Goal: Check status: Check status

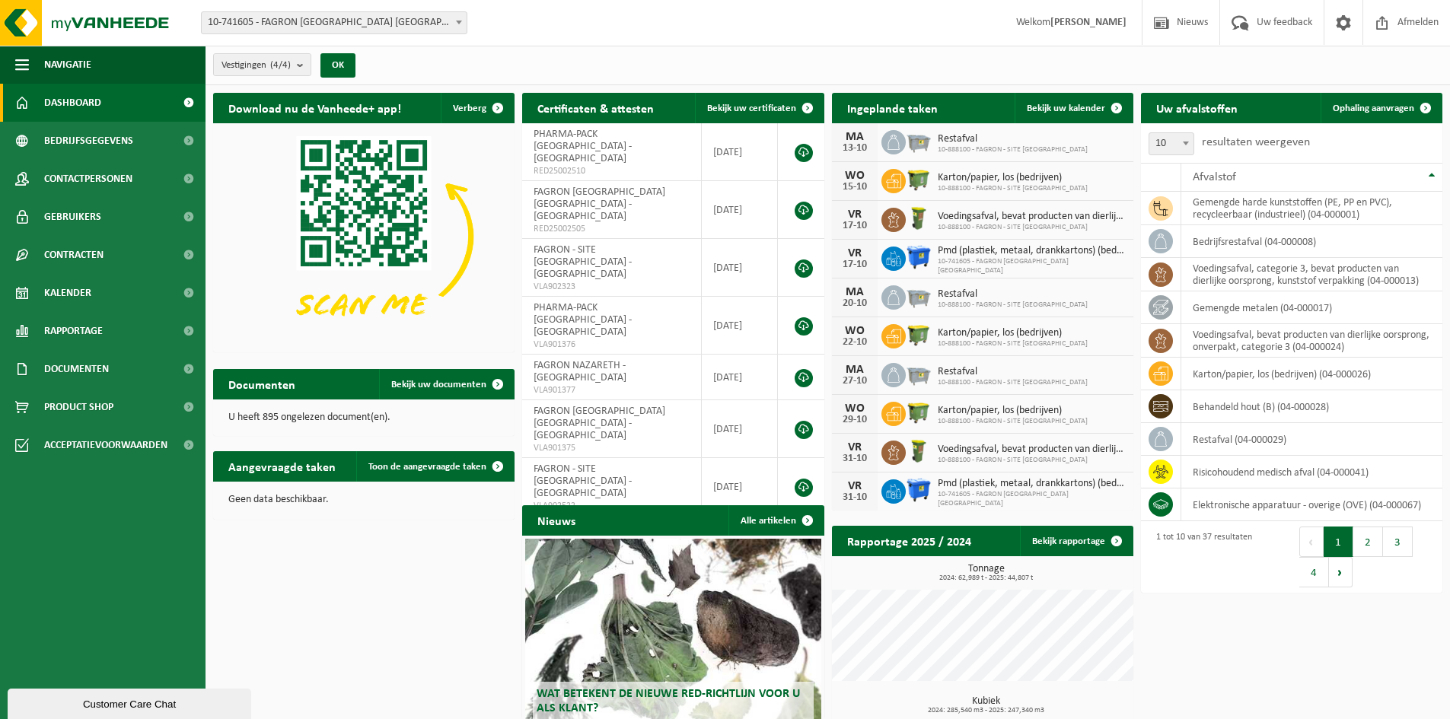
click at [59, 110] on span "Dashboard" at bounding box center [72, 103] width 57 height 38
click at [70, 289] on span "Kalender" at bounding box center [67, 293] width 47 height 38
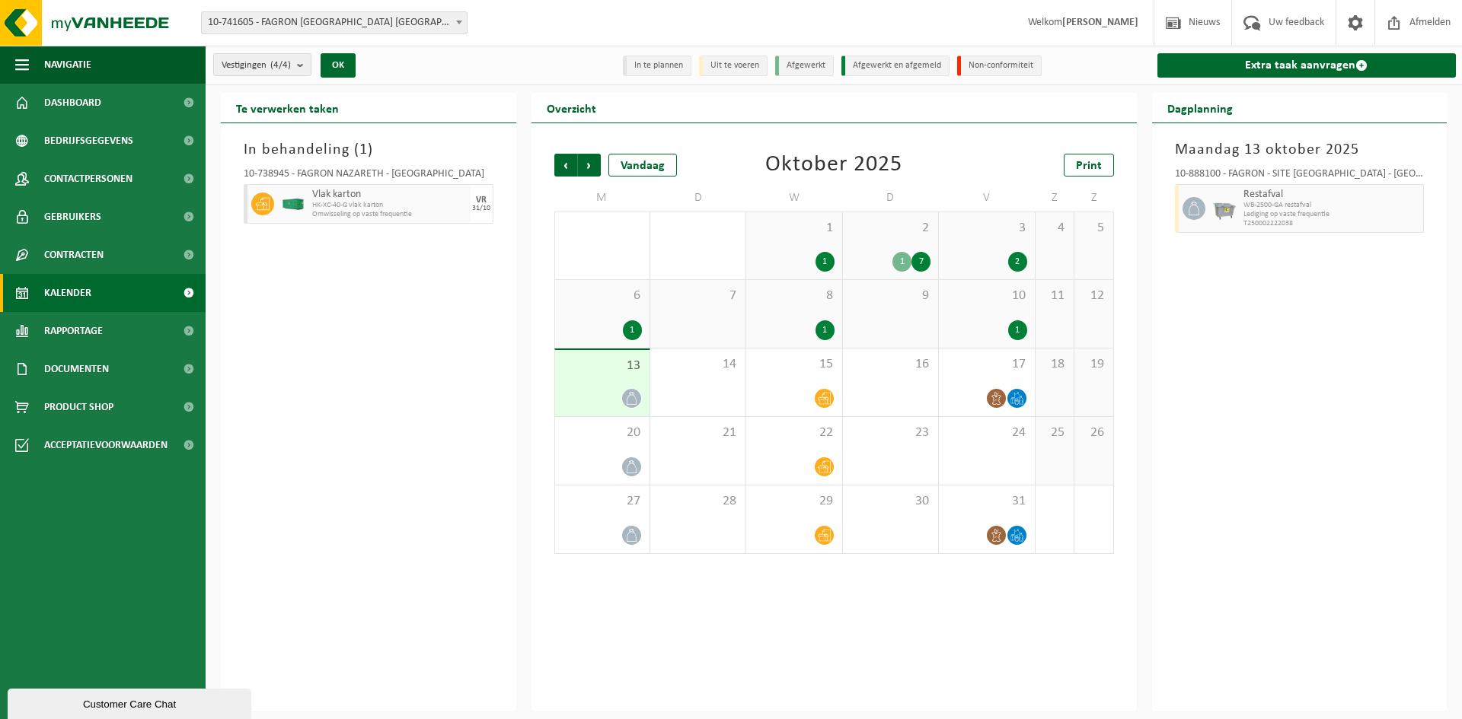
click at [598, 380] on div "13" at bounding box center [602, 383] width 94 height 66
click at [558, 162] on span "Vorige" at bounding box center [565, 165] width 23 height 23
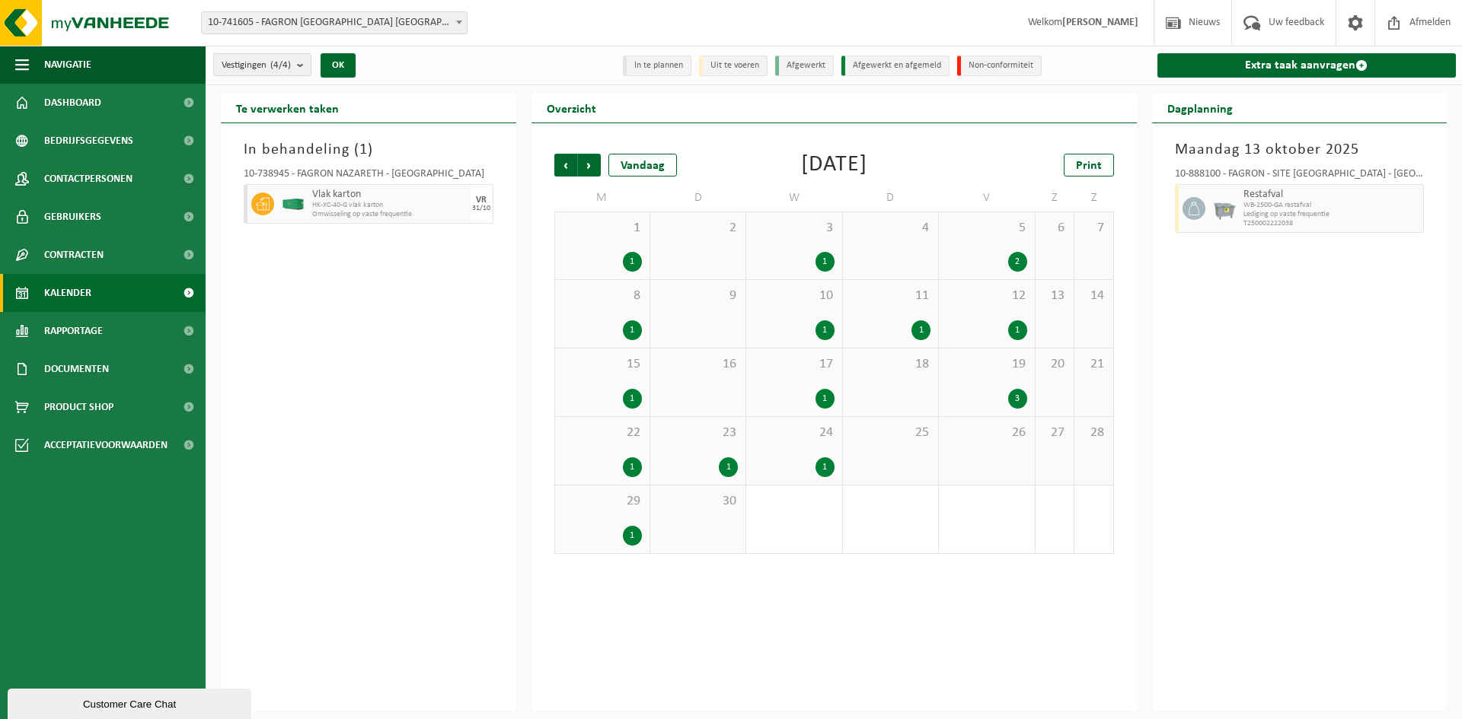
click at [696, 510] on div "30" at bounding box center [697, 520] width 95 height 68
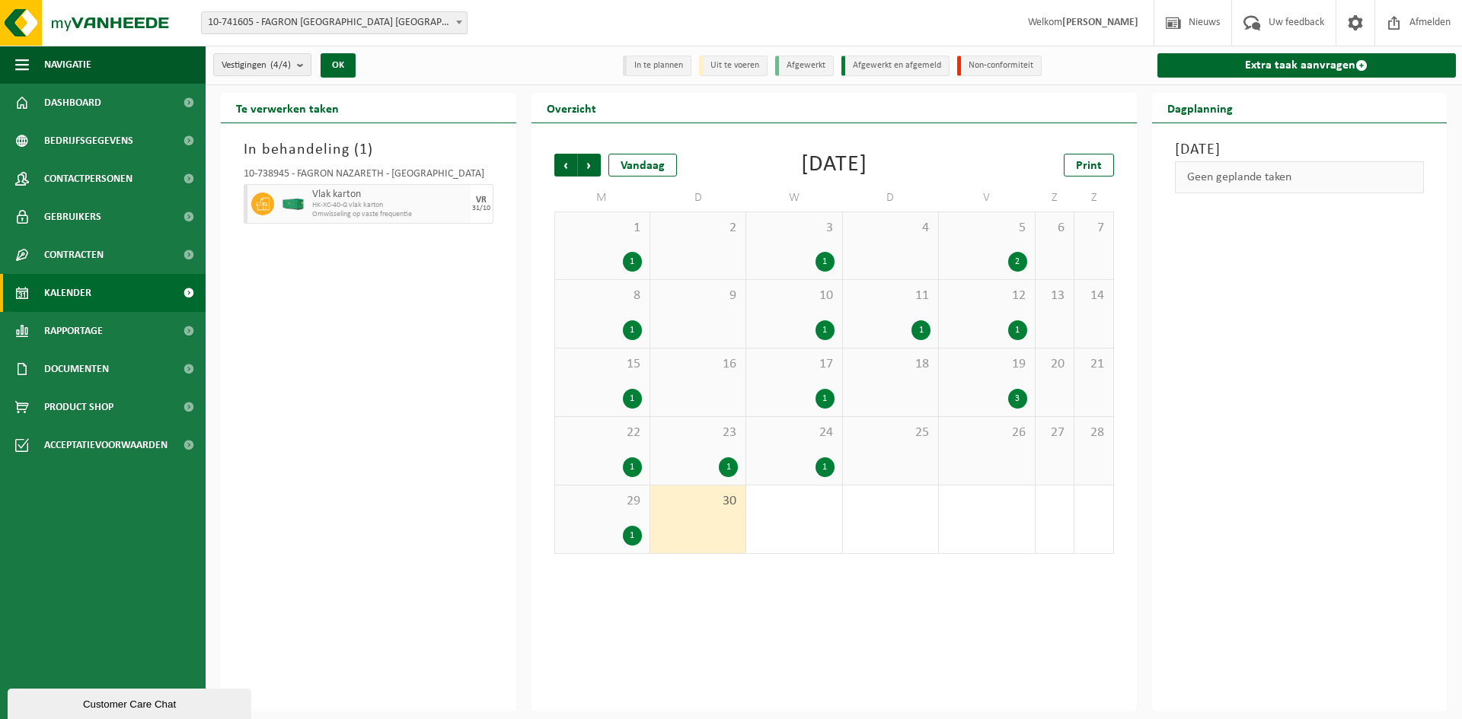
click at [574, 496] on span "29" at bounding box center [602, 501] width 79 height 17
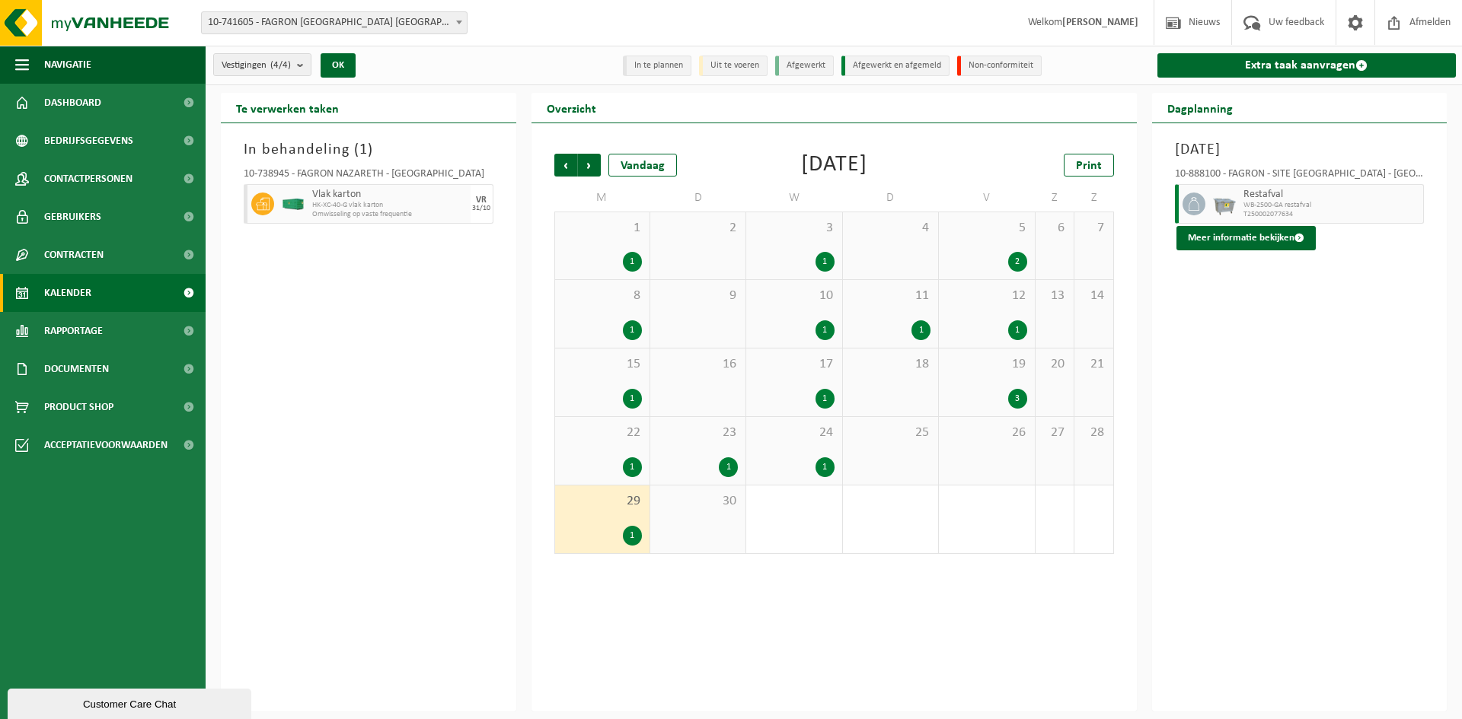
click at [667, 507] on span "30" at bounding box center [698, 501] width 80 height 17
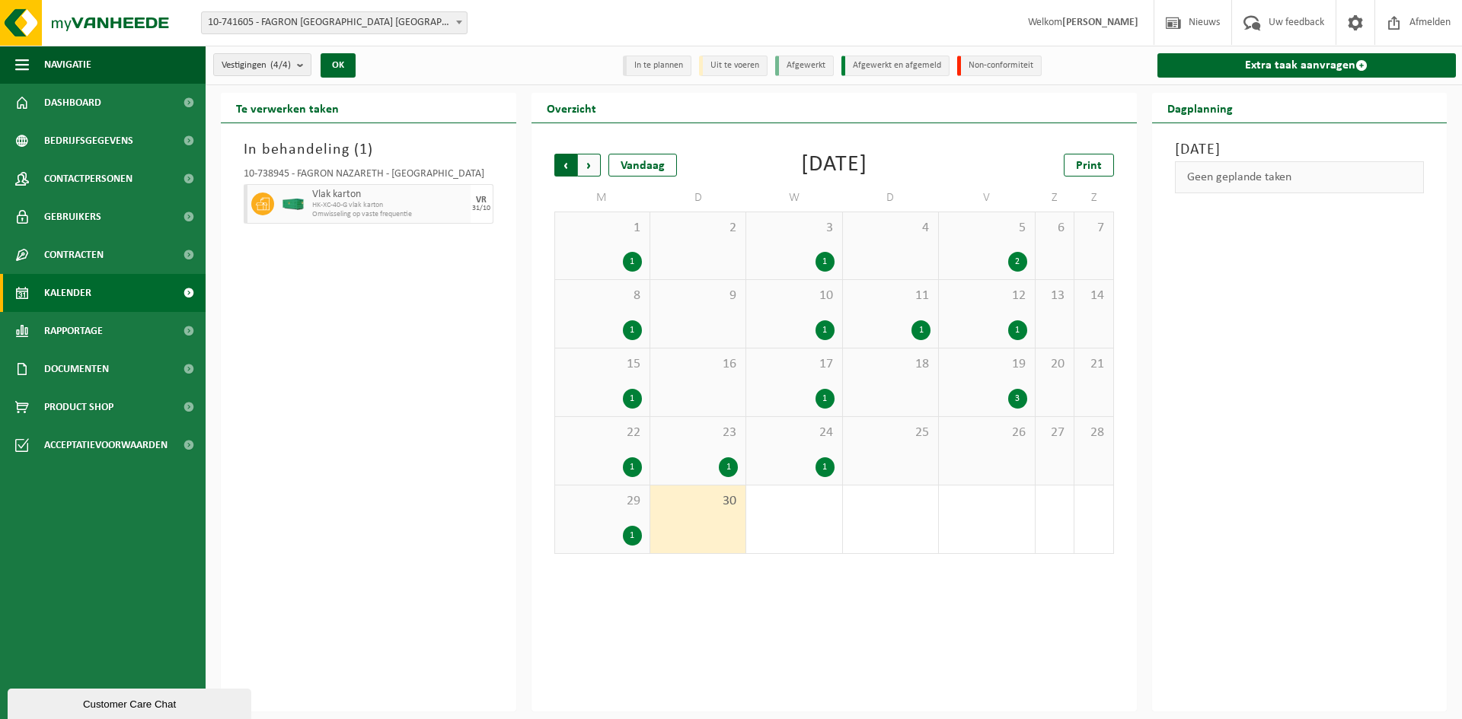
click at [588, 167] on span "Volgende" at bounding box center [589, 165] width 23 height 23
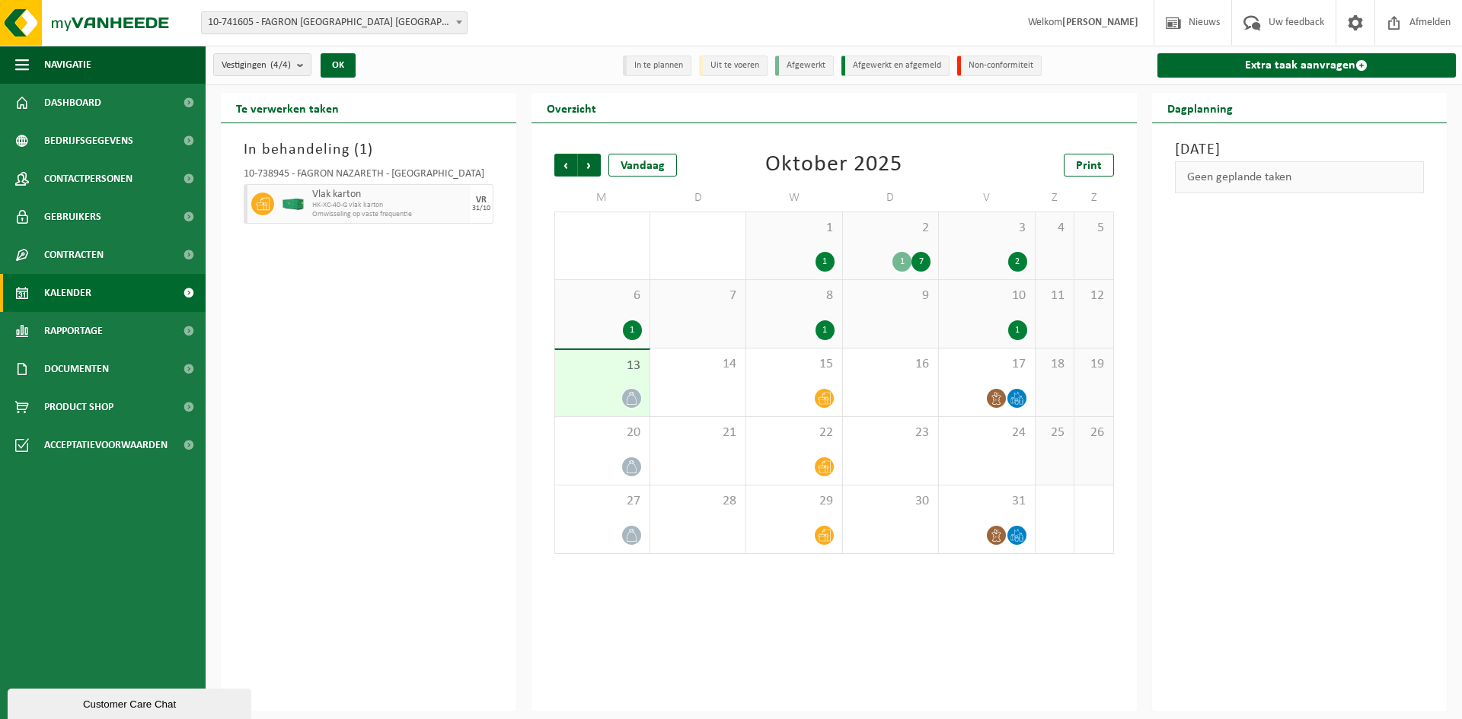
click at [403, 320] on div "In behandeling ( 1 ) 10-738945 - FAGRON NAZARETH - NAZARETH Vlak karton HK-XC-4…" at bounding box center [368, 417] width 295 height 588
click at [905, 242] on div "2 1 7" at bounding box center [890, 245] width 95 height 67
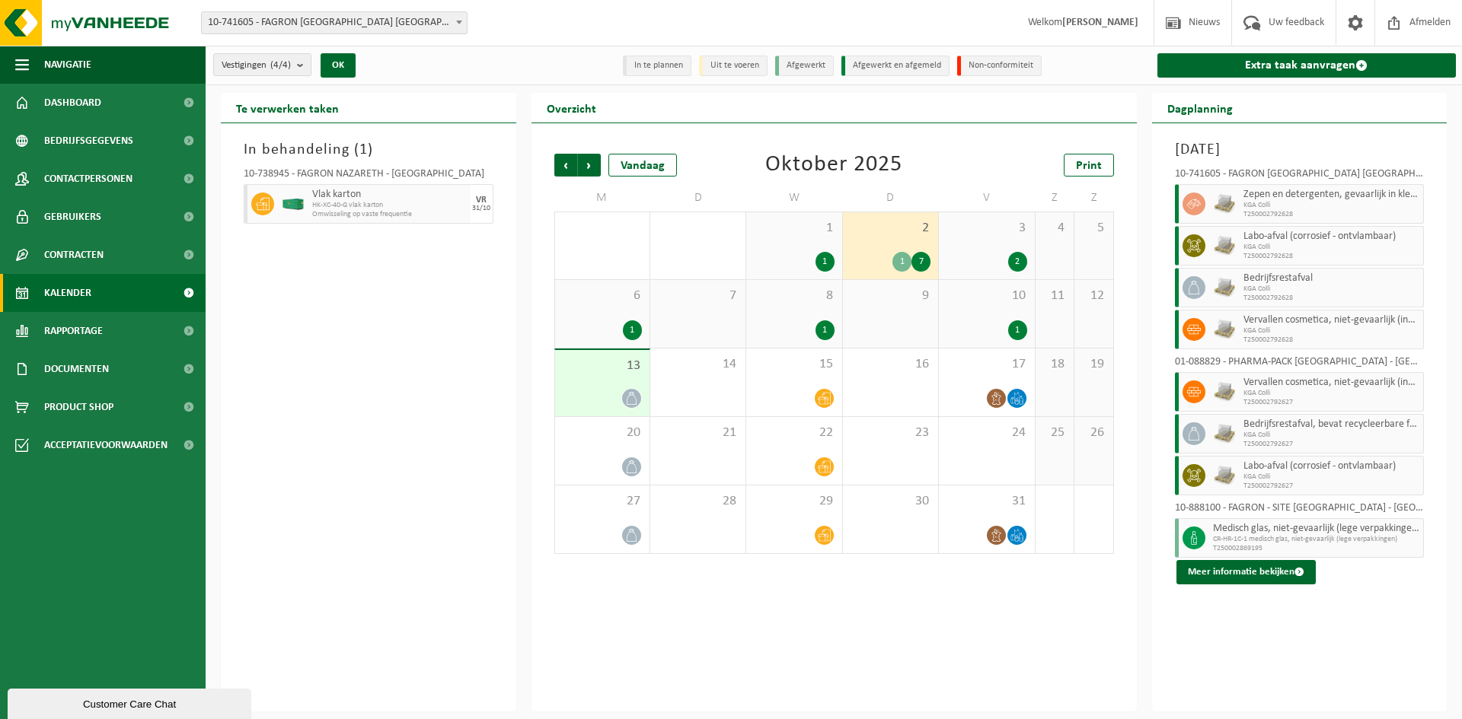
click at [1007, 320] on div "1" at bounding box center [986, 330] width 80 height 20
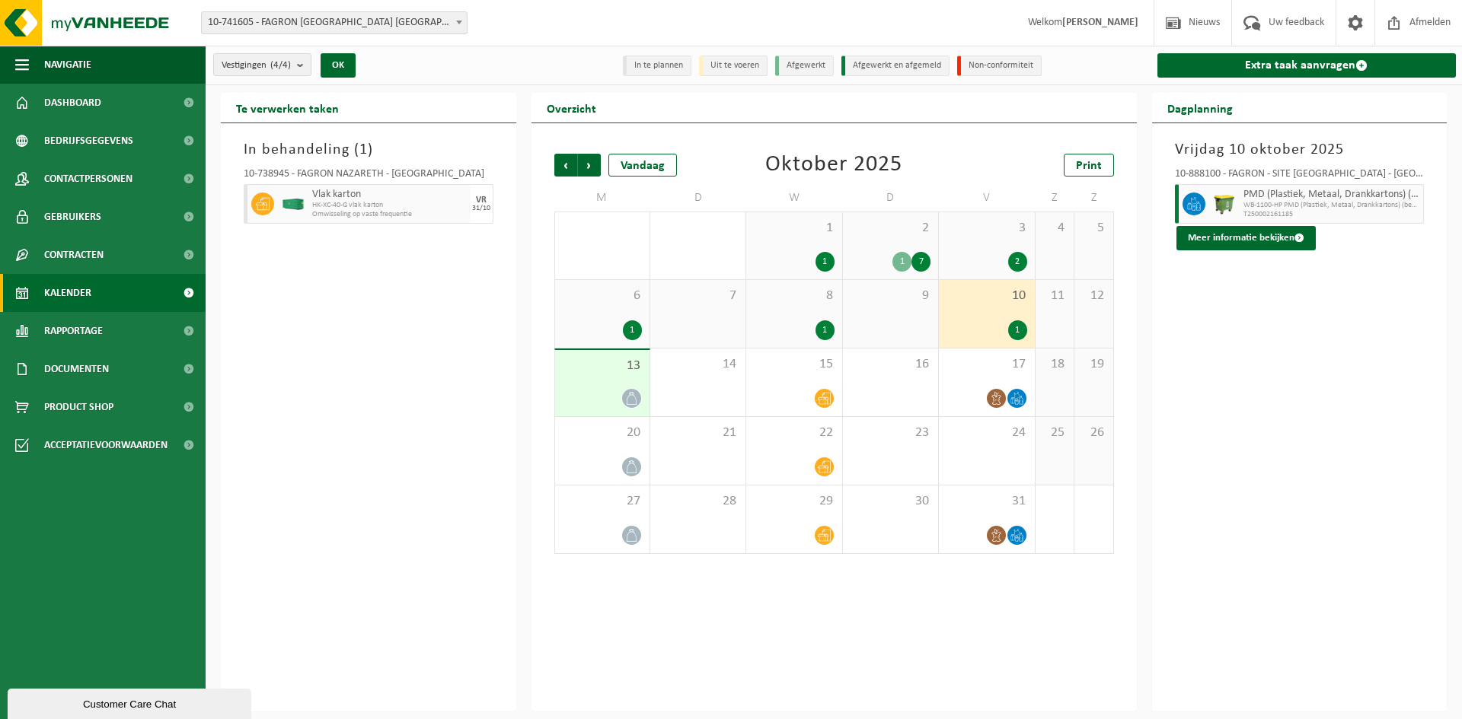
click at [1000, 238] on div "3 2" at bounding box center [986, 245] width 95 height 67
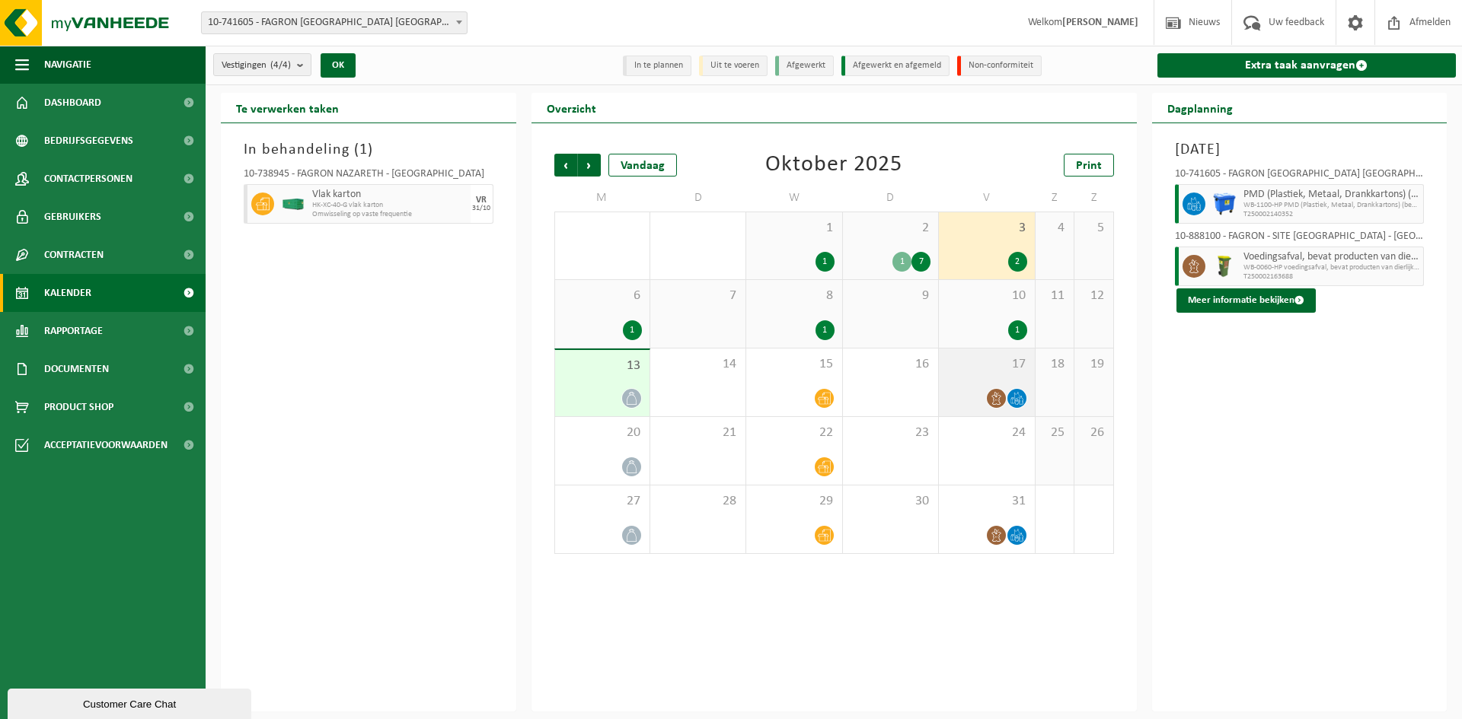
click at [968, 385] on div "17" at bounding box center [986, 383] width 95 height 68
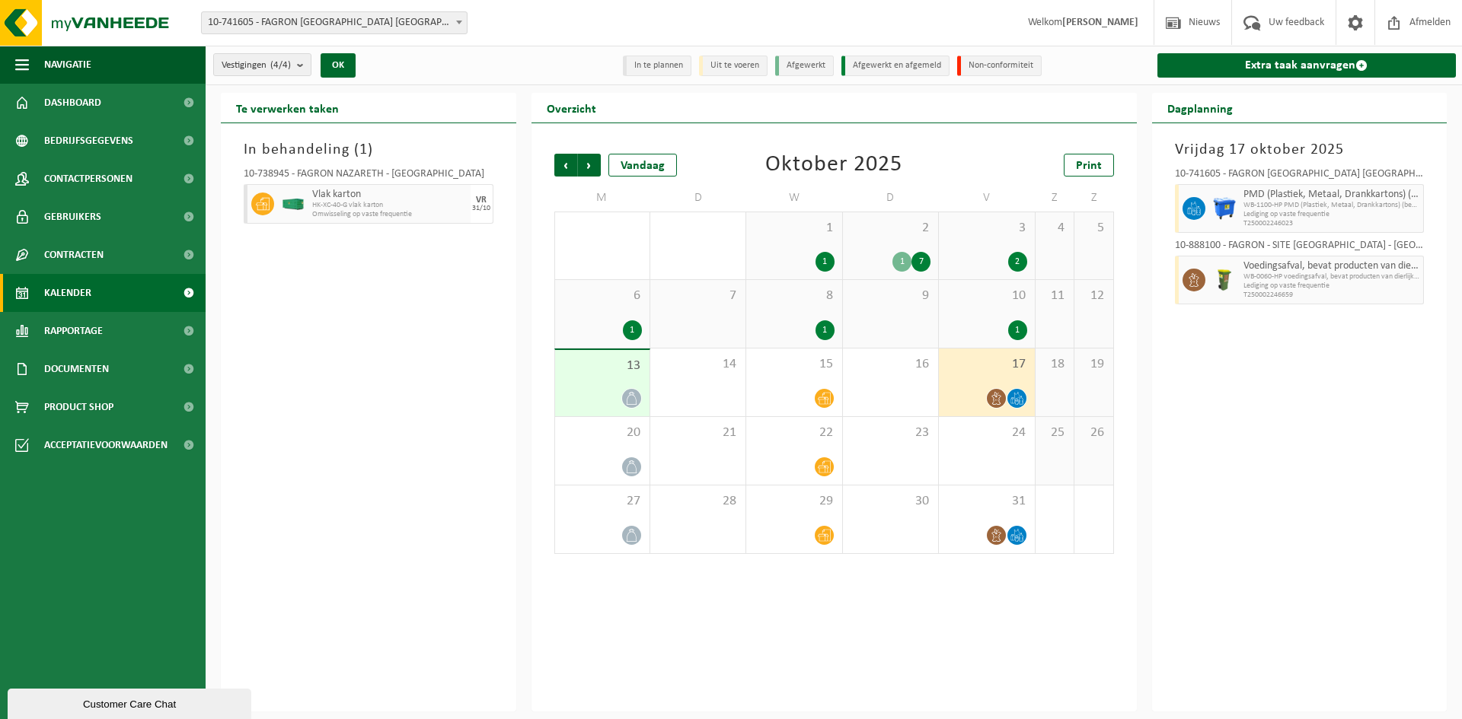
click at [971, 252] on div "2" at bounding box center [986, 262] width 80 height 20
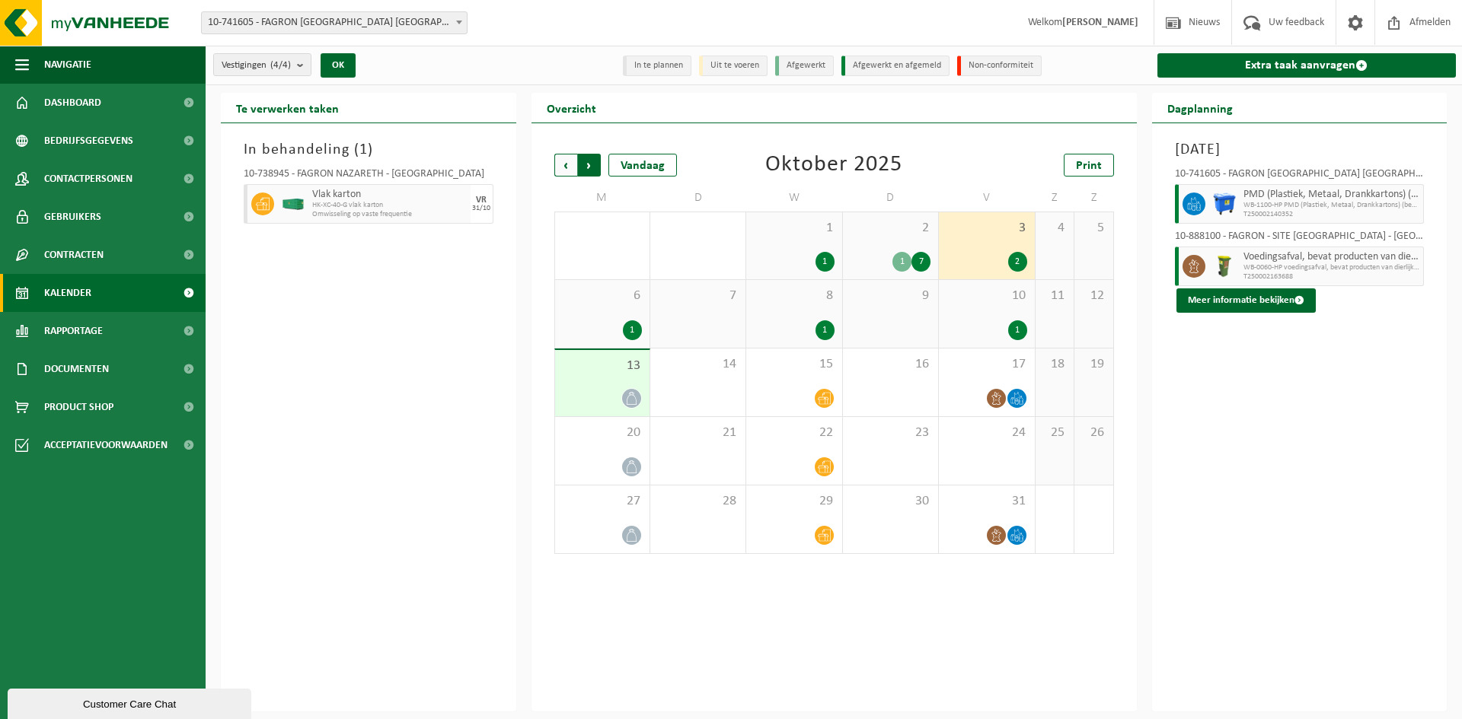
click at [564, 163] on span "Vorige" at bounding box center [565, 165] width 23 height 23
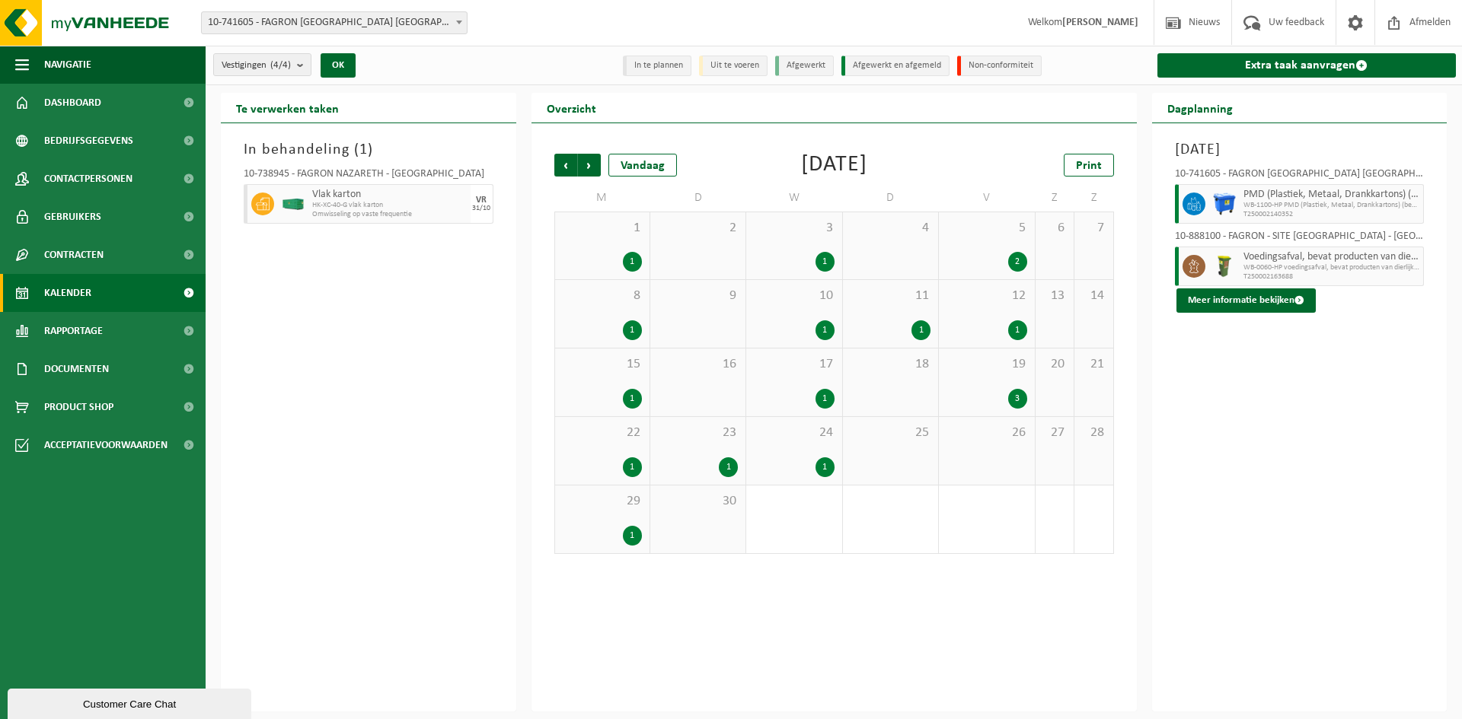
click at [1001, 444] on div "26" at bounding box center [986, 451] width 95 height 68
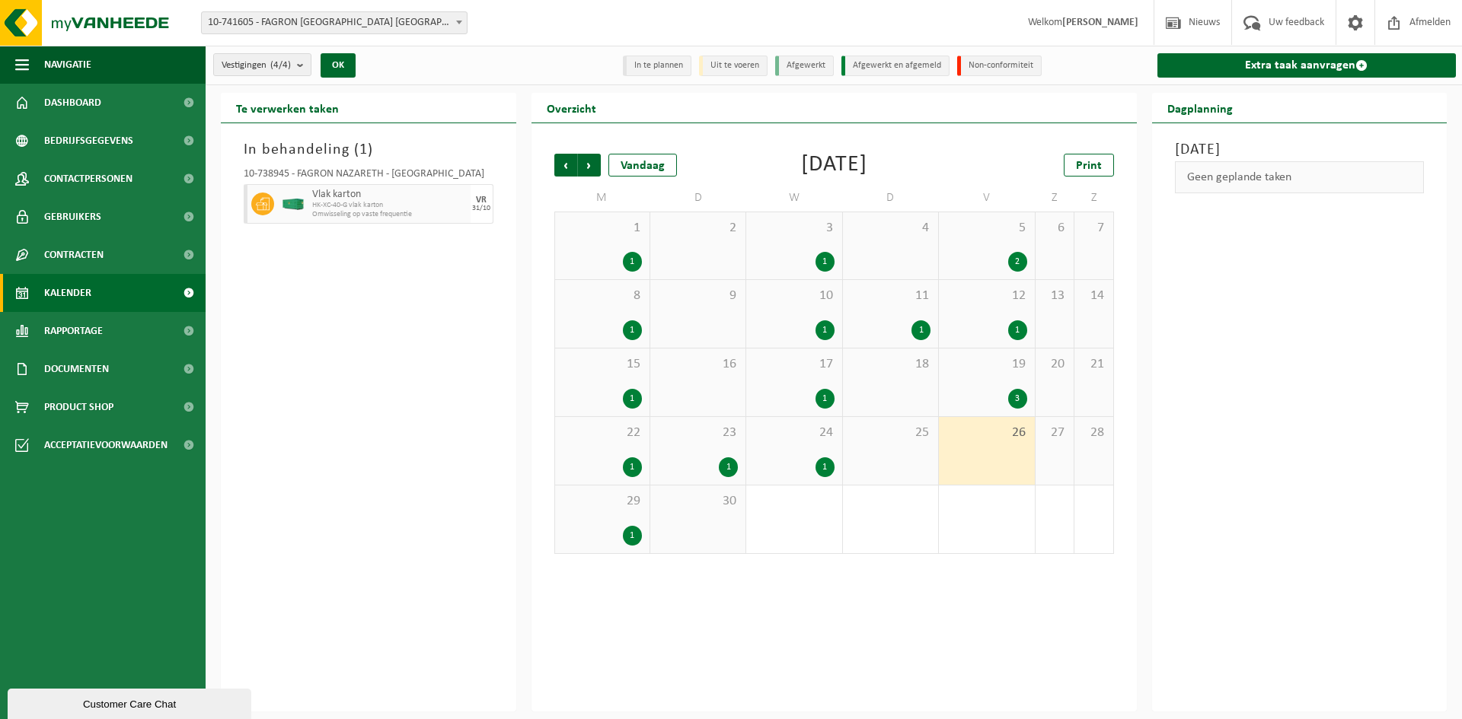
click at [601, 516] on div "29 1" at bounding box center [602, 520] width 94 height 68
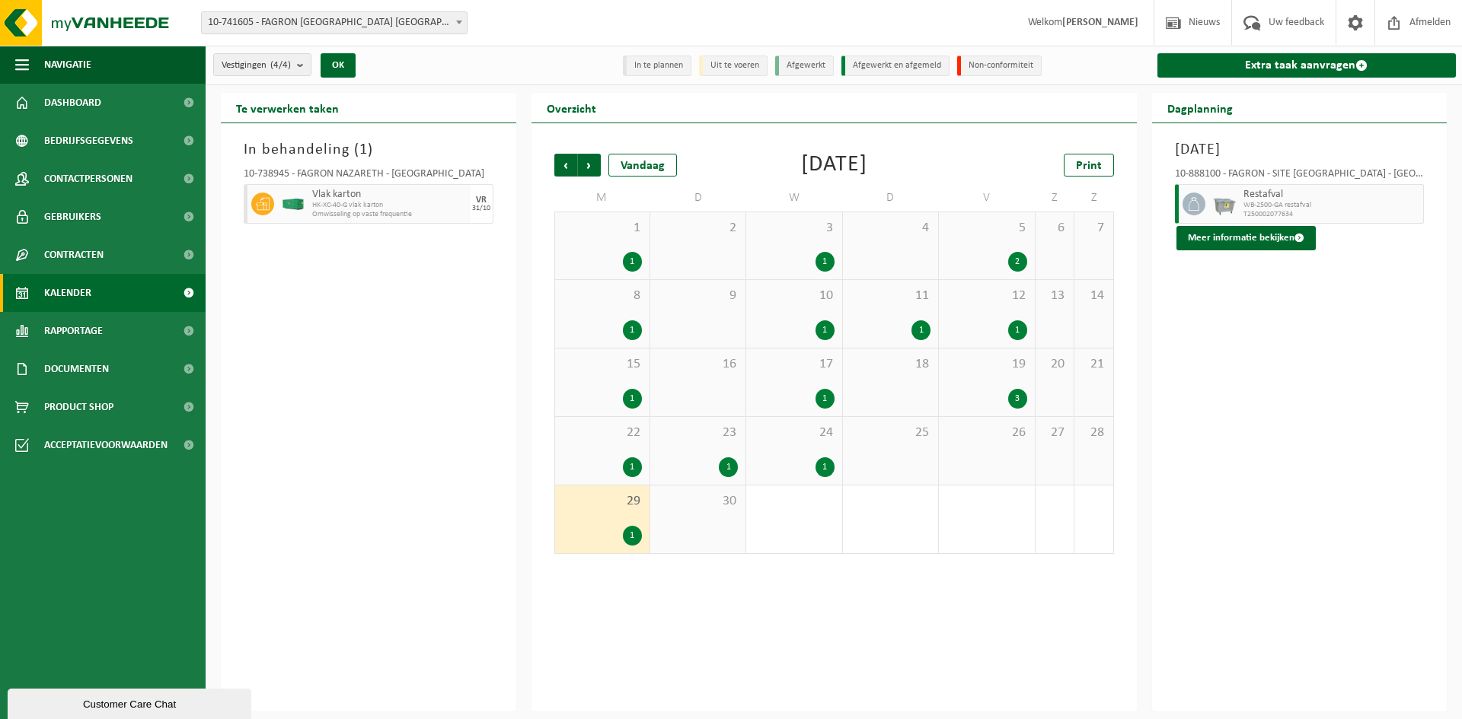
drag, startPoint x: 968, startPoint y: 453, endPoint x: 959, endPoint y: 448, distance: 10.2
click at [968, 451] on div "26" at bounding box center [986, 451] width 95 height 68
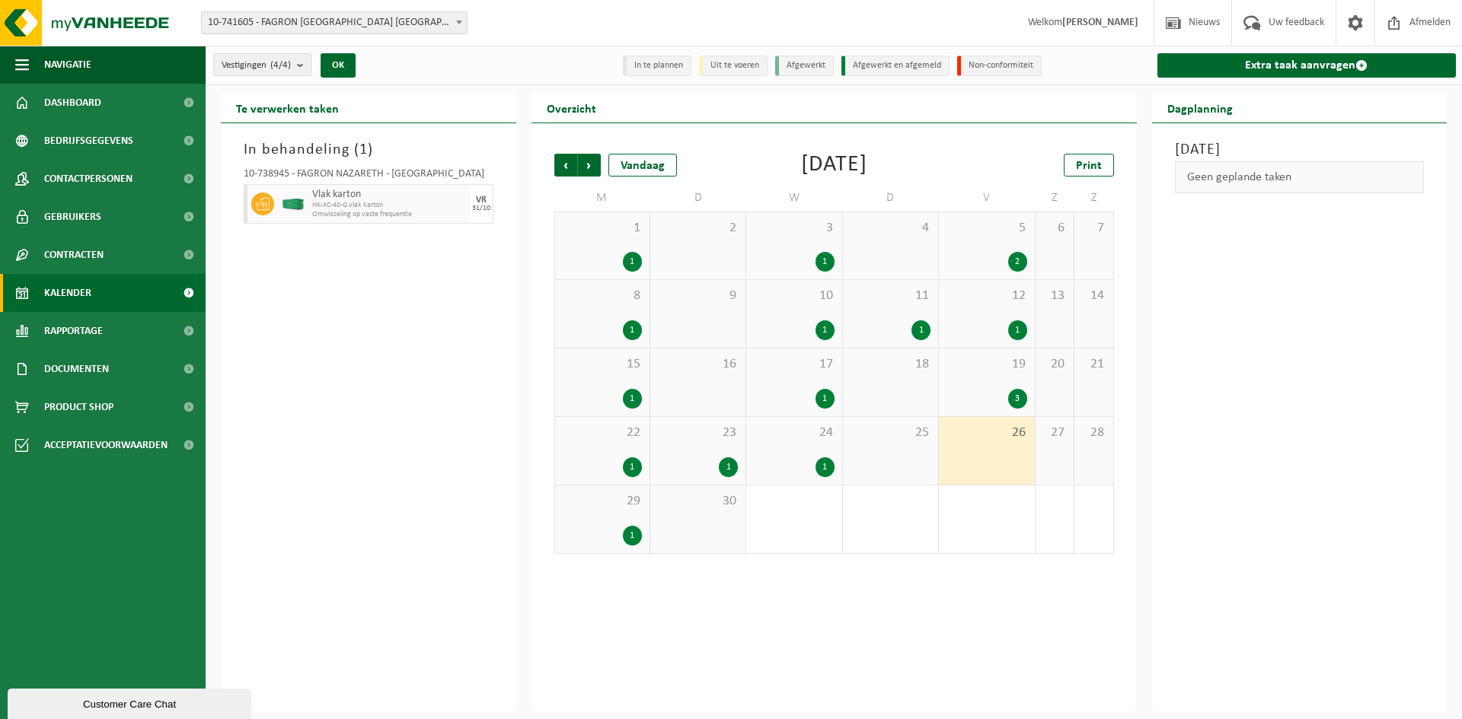
click at [968, 379] on div "19 3" at bounding box center [986, 383] width 95 height 68
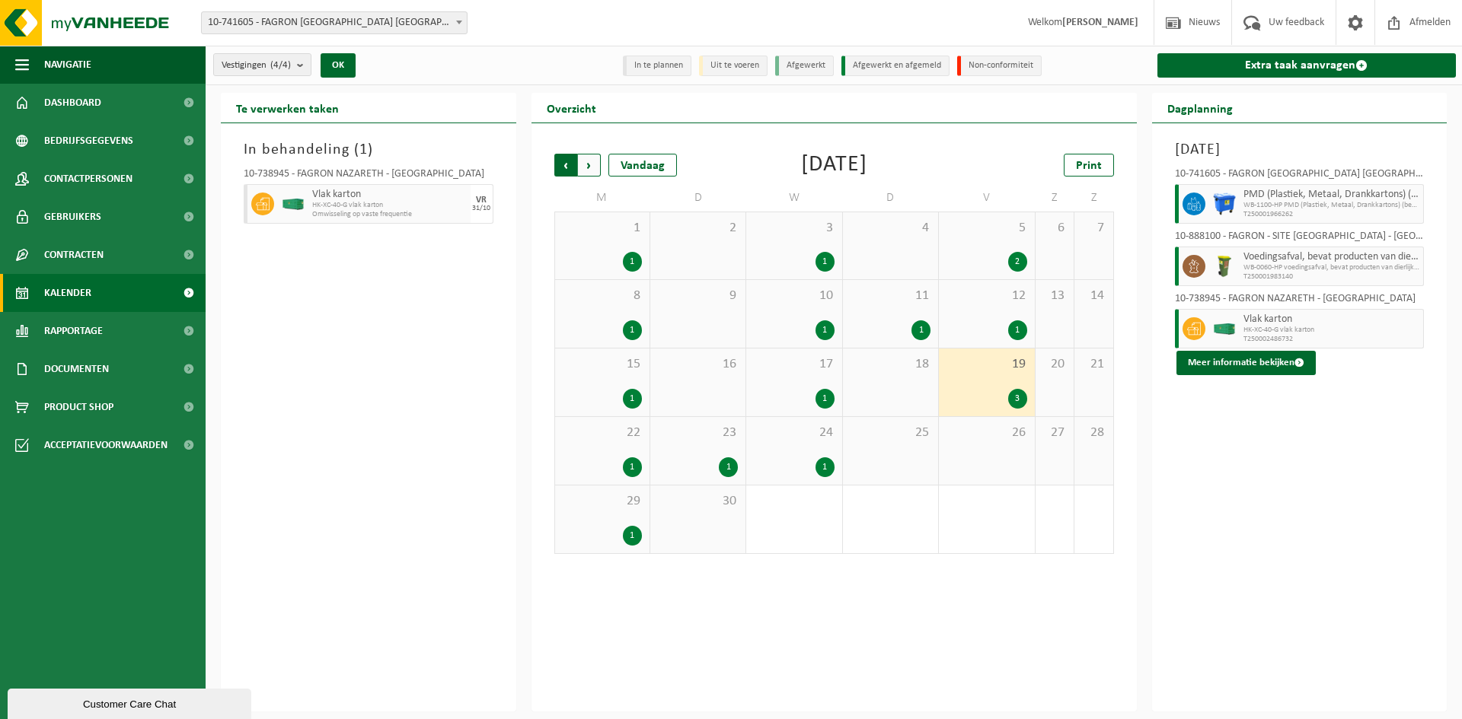
click at [585, 161] on span "Volgende" at bounding box center [589, 165] width 23 height 23
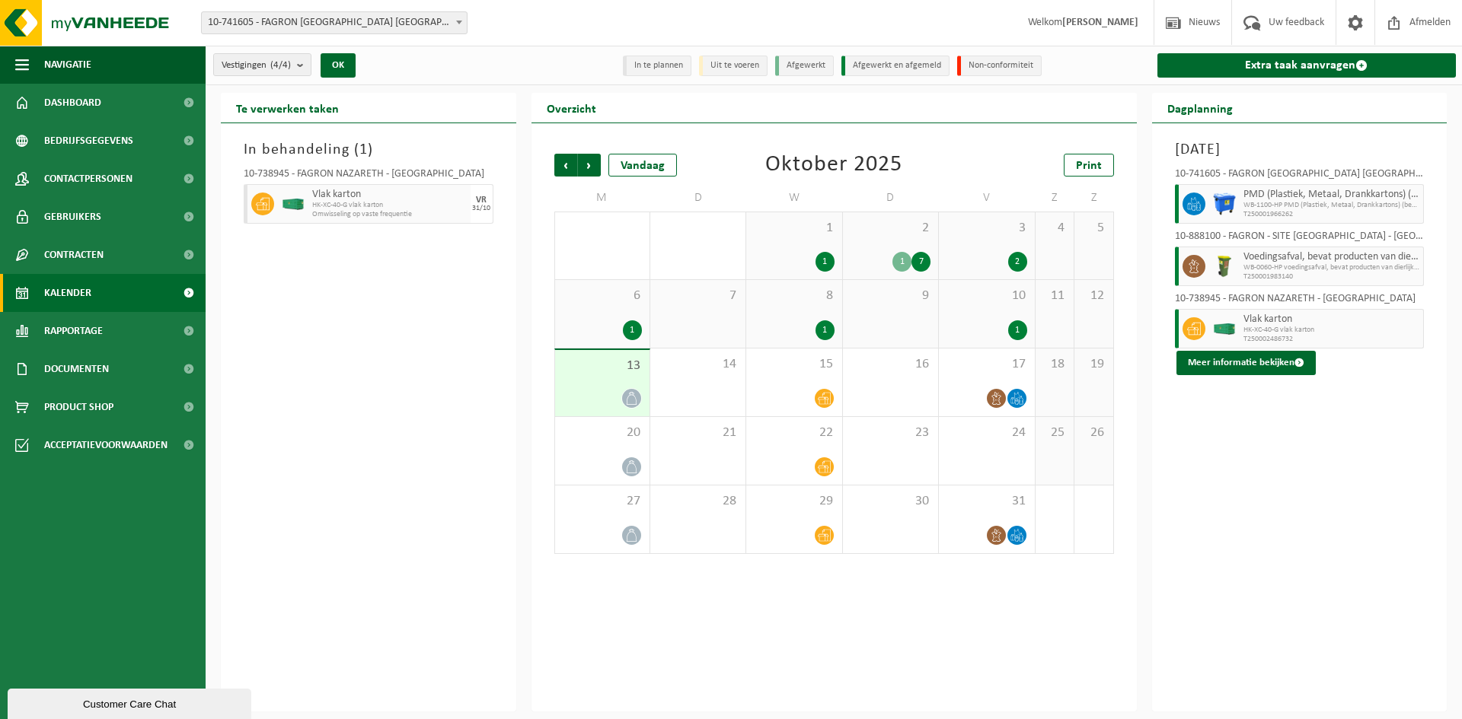
click at [1008, 241] on div "3 2" at bounding box center [986, 245] width 95 height 67
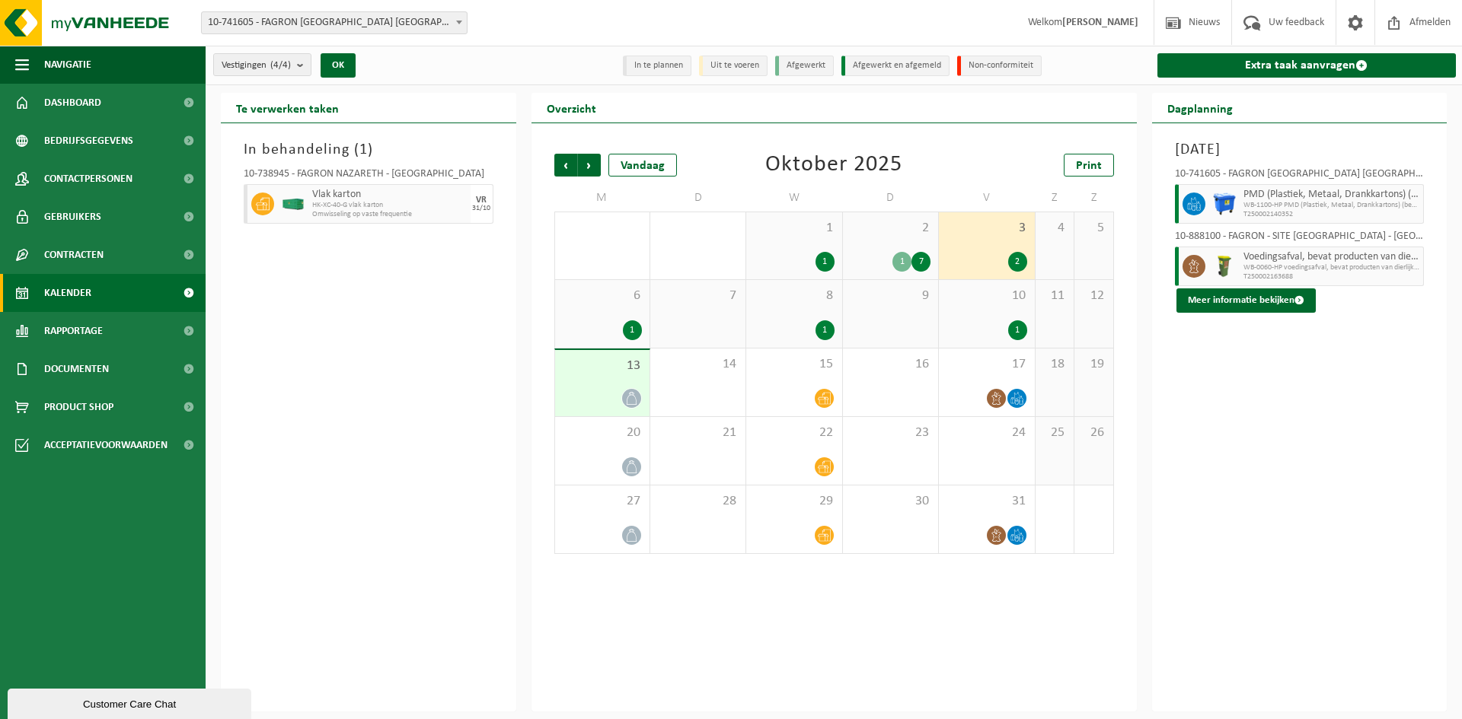
click at [1002, 292] on span "10" at bounding box center [986, 296] width 80 height 17
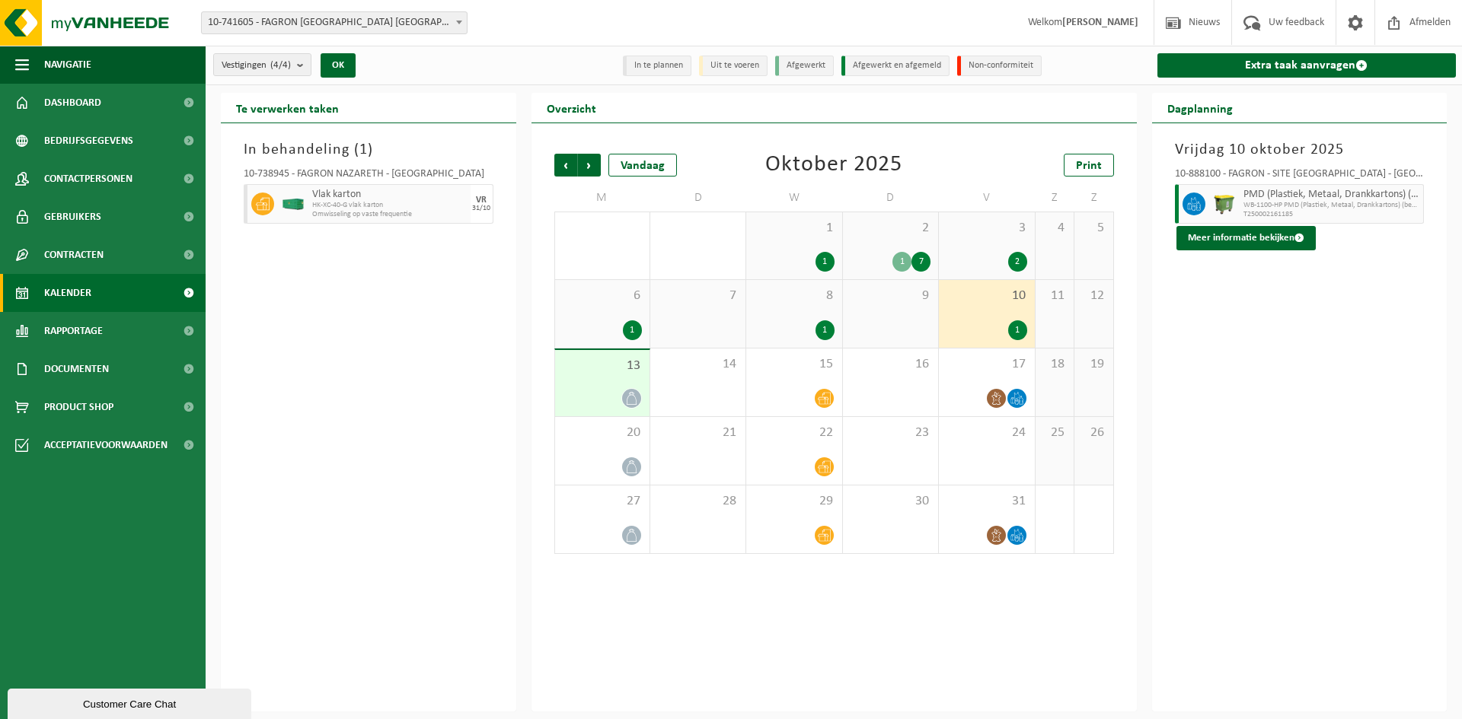
click at [892, 250] on div "2 1 7" at bounding box center [890, 245] width 95 height 67
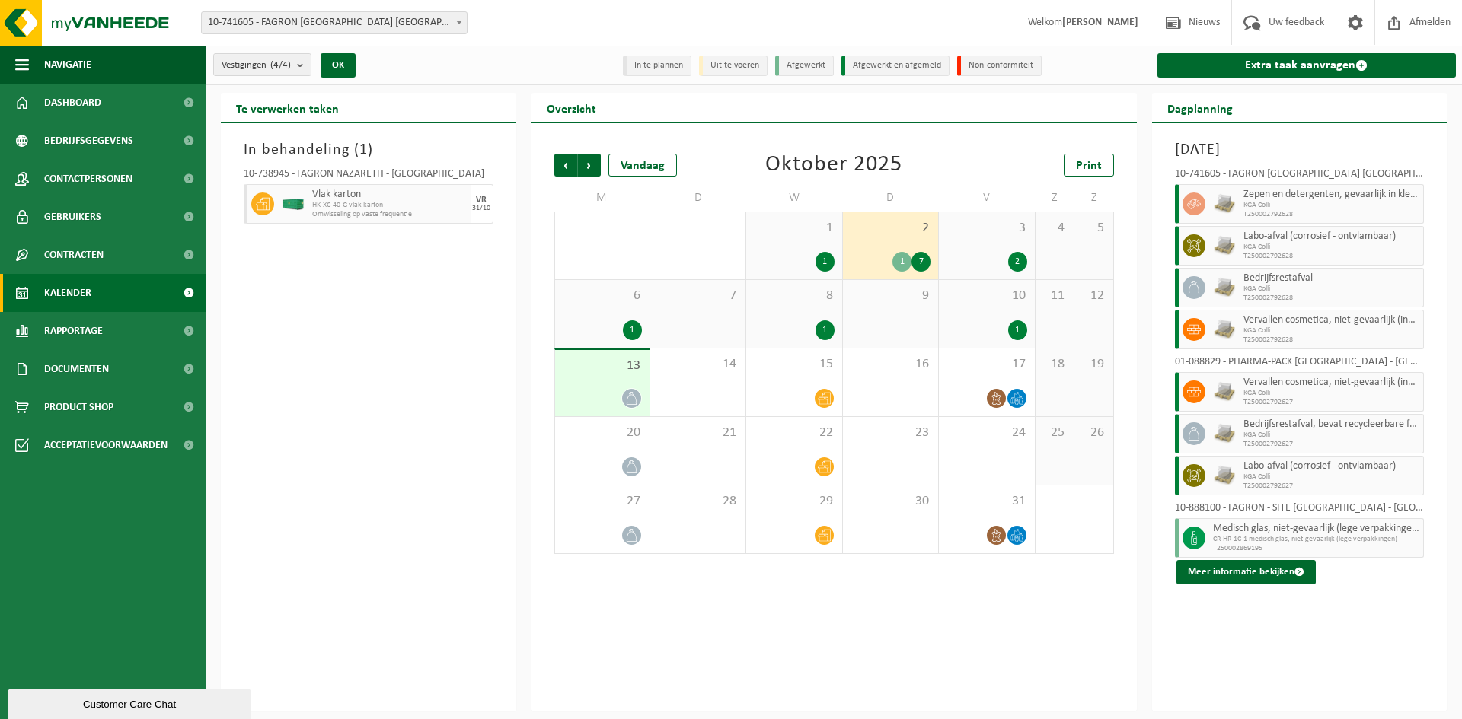
click at [797, 262] on div "1" at bounding box center [794, 262] width 80 height 20
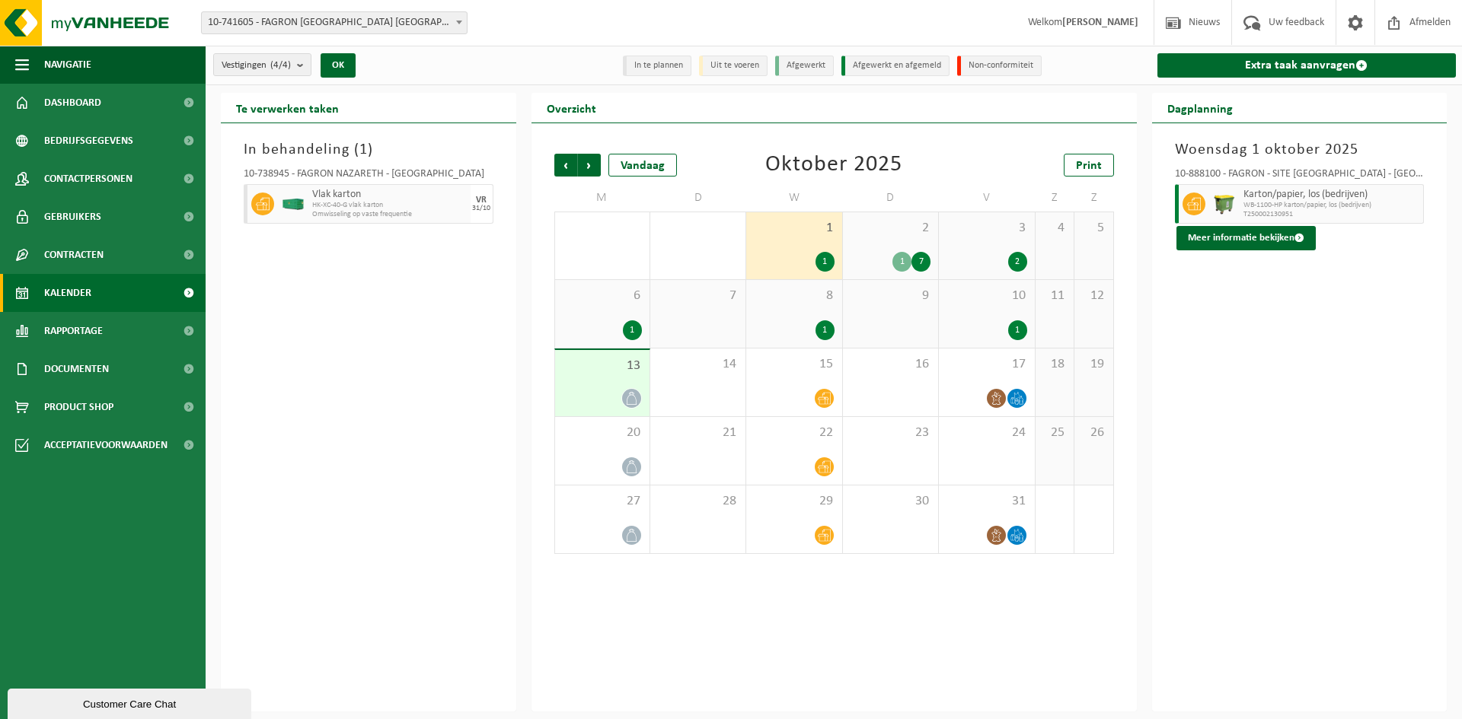
click at [795, 310] on div "8 1" at bounding box center [793, 314] width 95 height 68
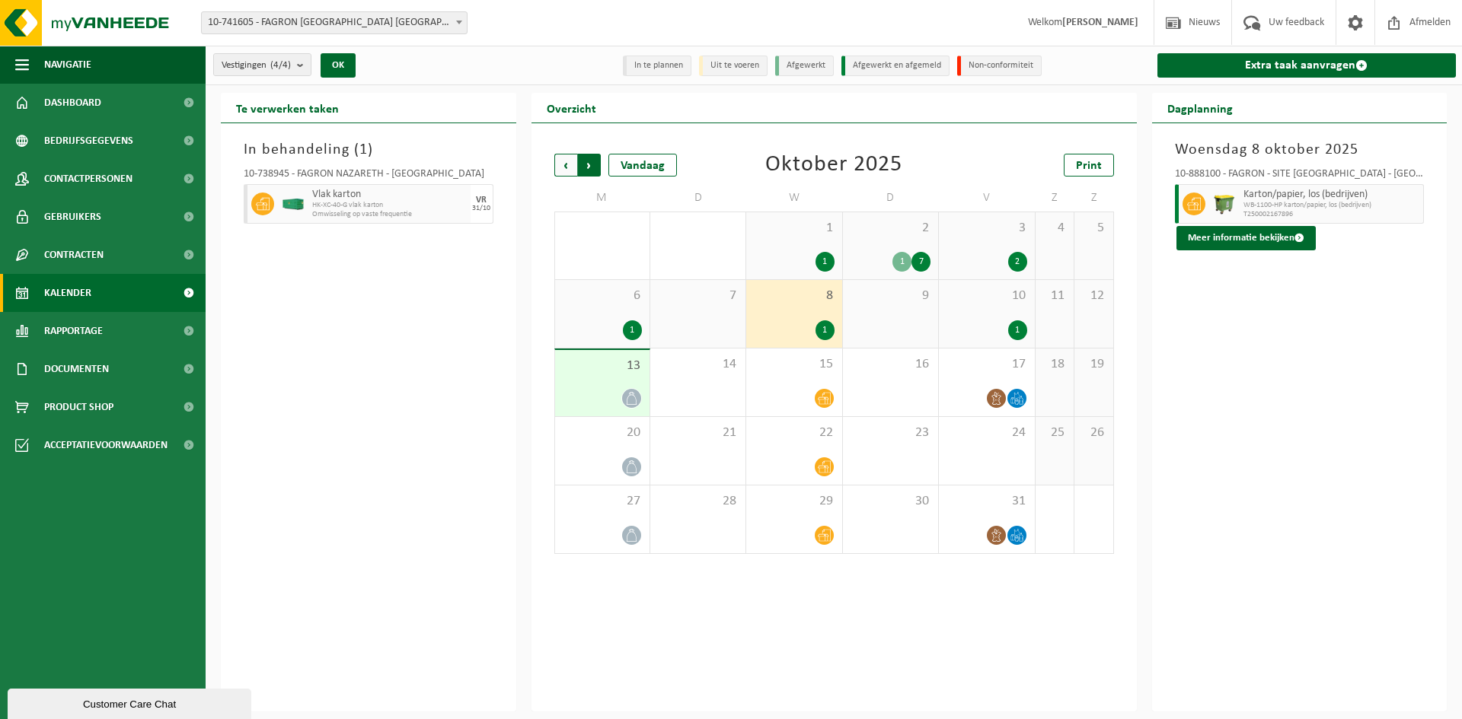
click at [573, 159] on span "Vorige" at bounding box center [565, 165] width 23 height 23
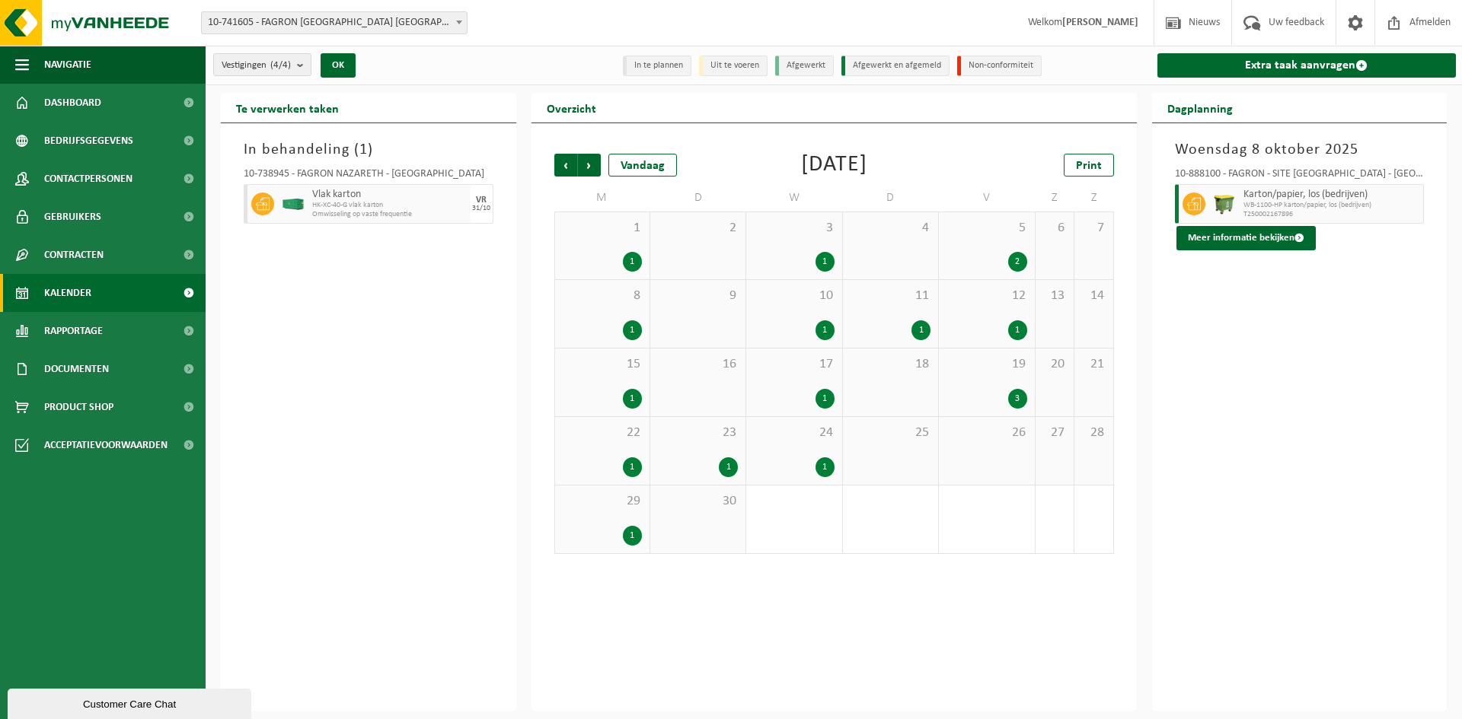
click at [996, 326] on div "1" at bounding box center [986, 330] width 80 height 20
click at [991, 384] on div "19 3" at bounding box center [986, 383] width 95 height 68
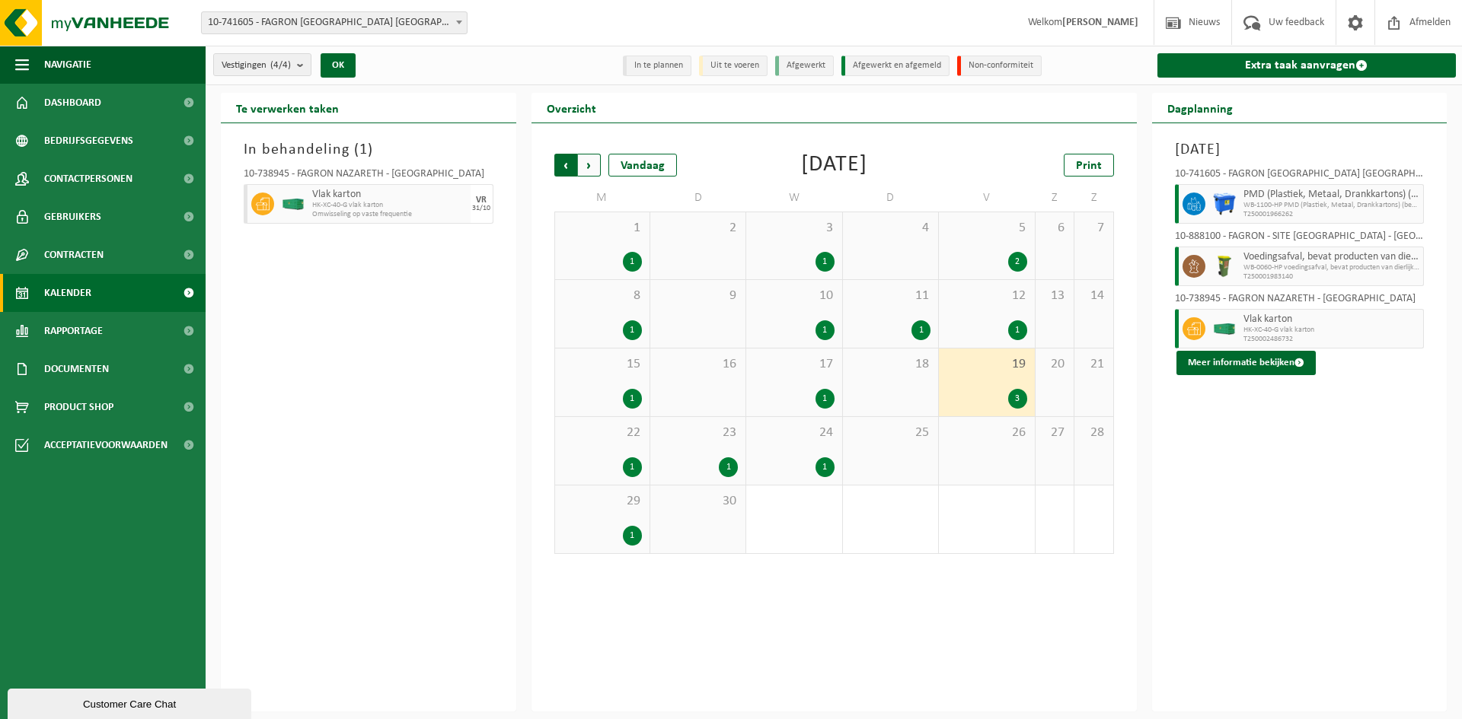
click at [588, 168] on span "Volgende" at bounding box center [589, 165] width 23 height 23
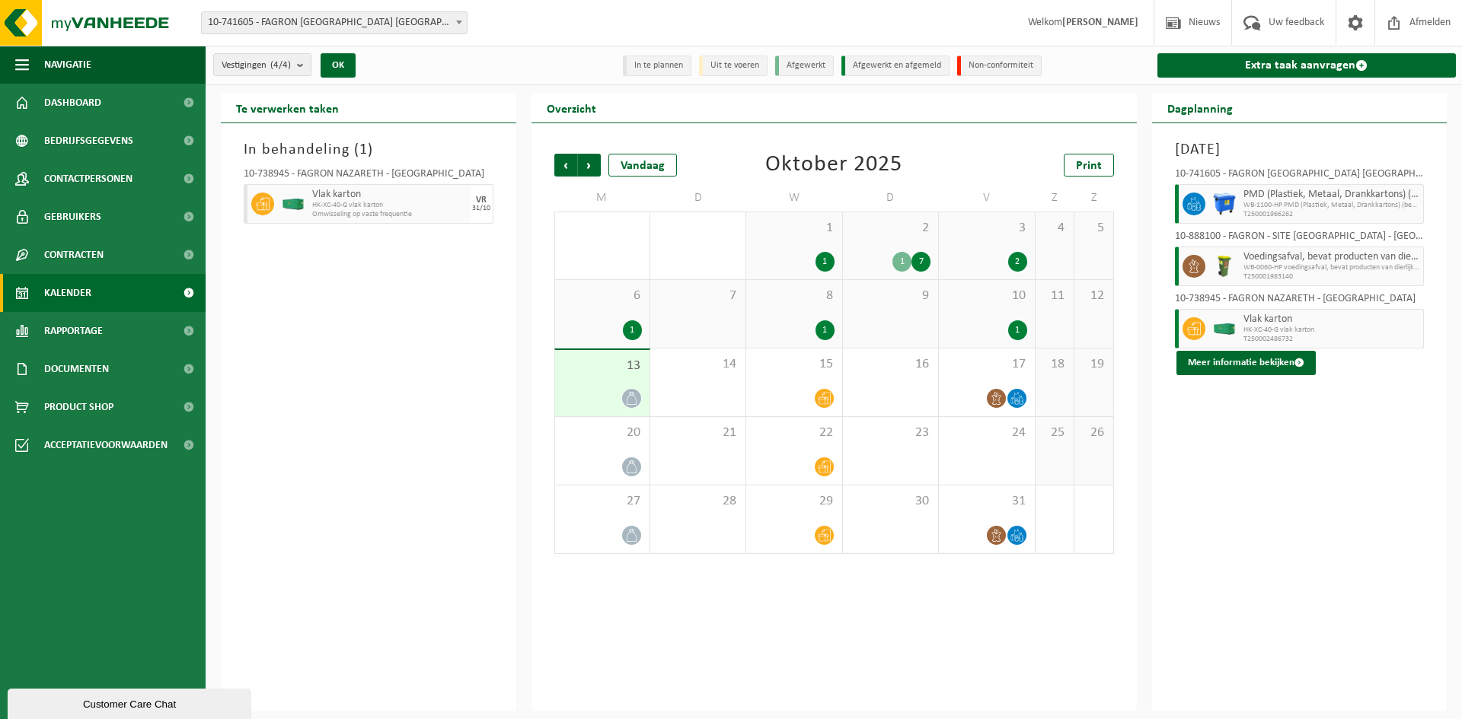
click at [994, 250] on div "3 2" at bounding box center [986, 245] width 95 height 67
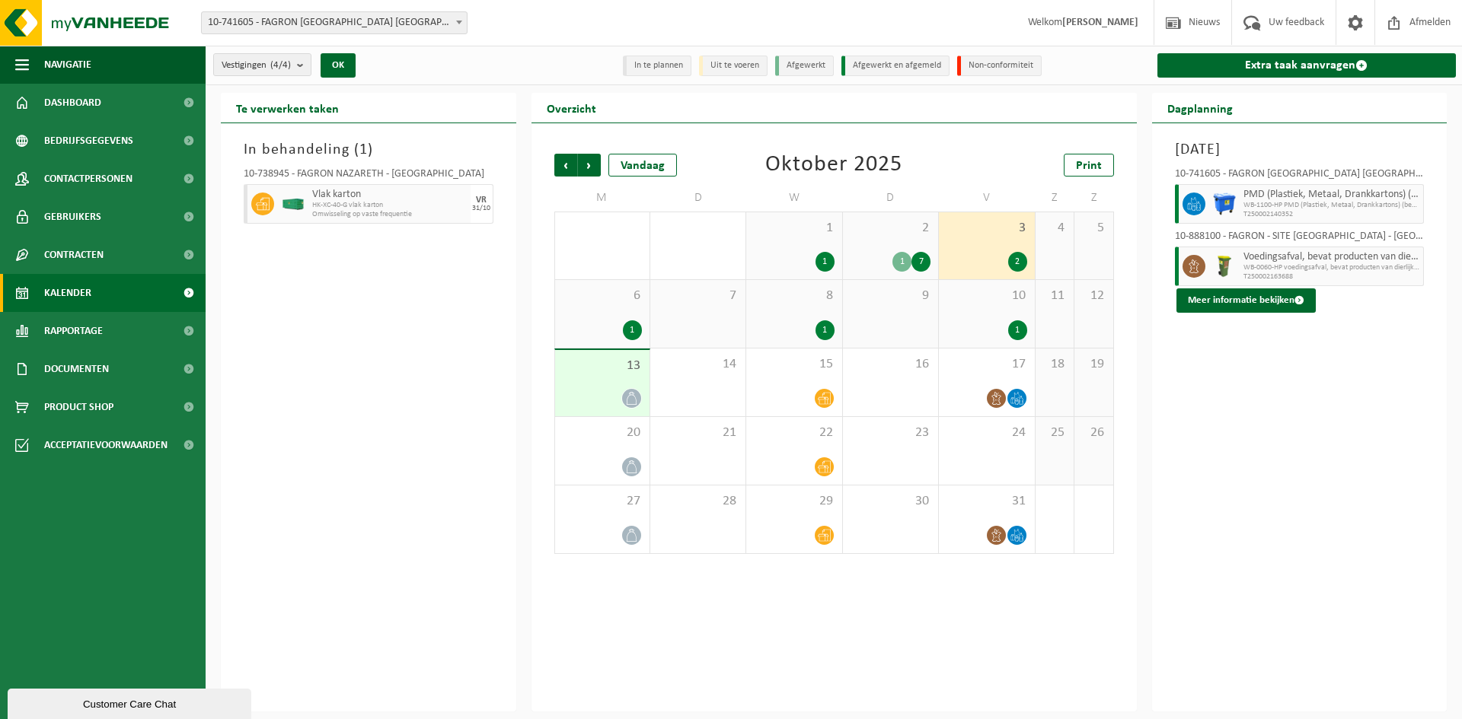
click at [987, 314] on div "10 1" at bounding box center [986, 314] width 95 height 68
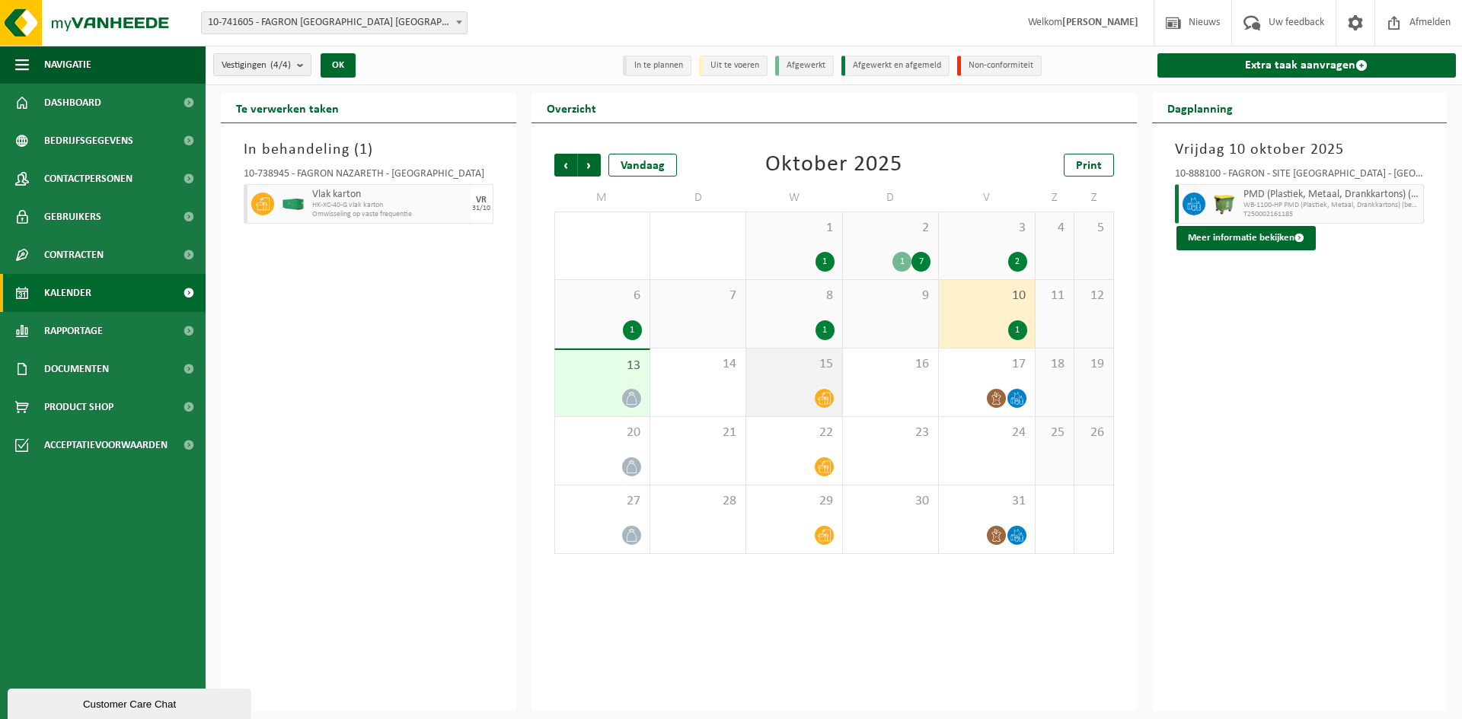
click at [823, 389] on span at bounding box center [824, 398] width 19 height 19
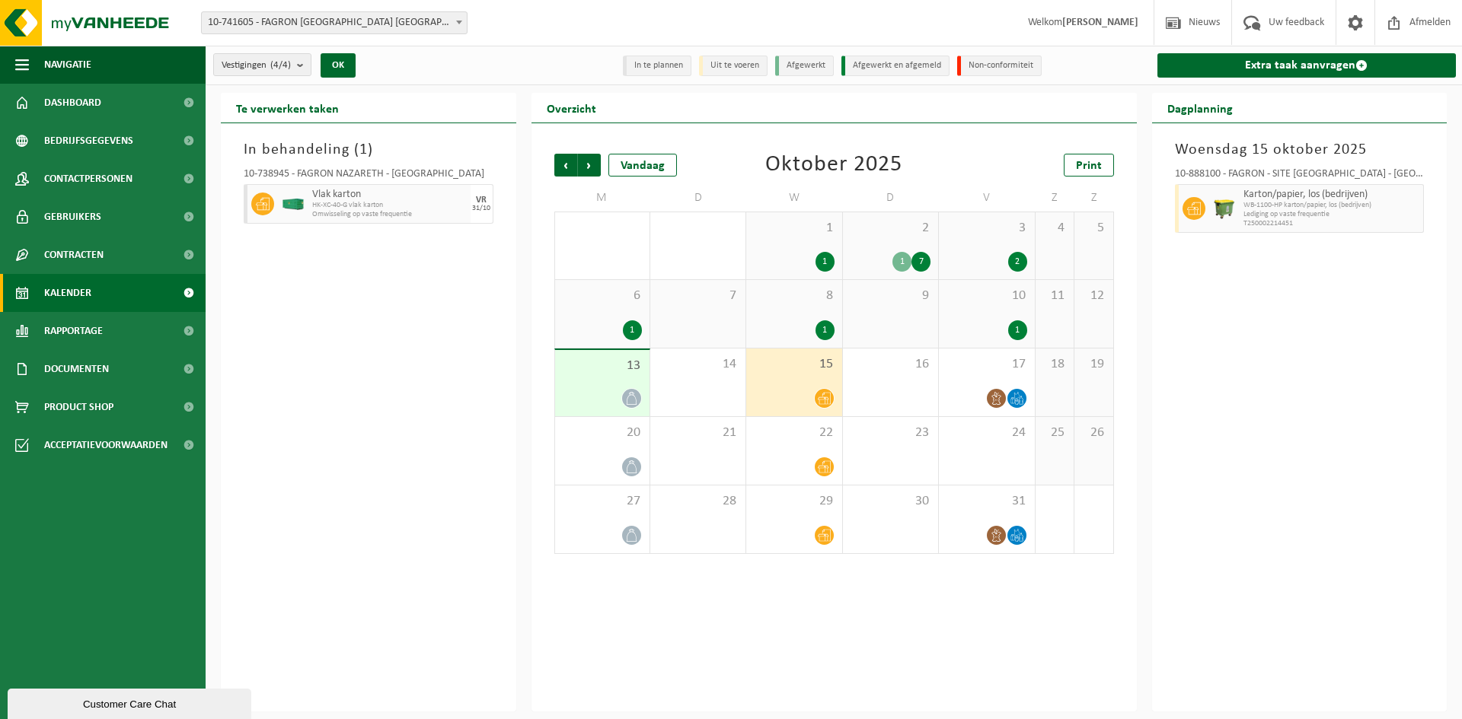
click at [972, 240] on div "3 2" at bounding box center [986, 245] width 95 height 67
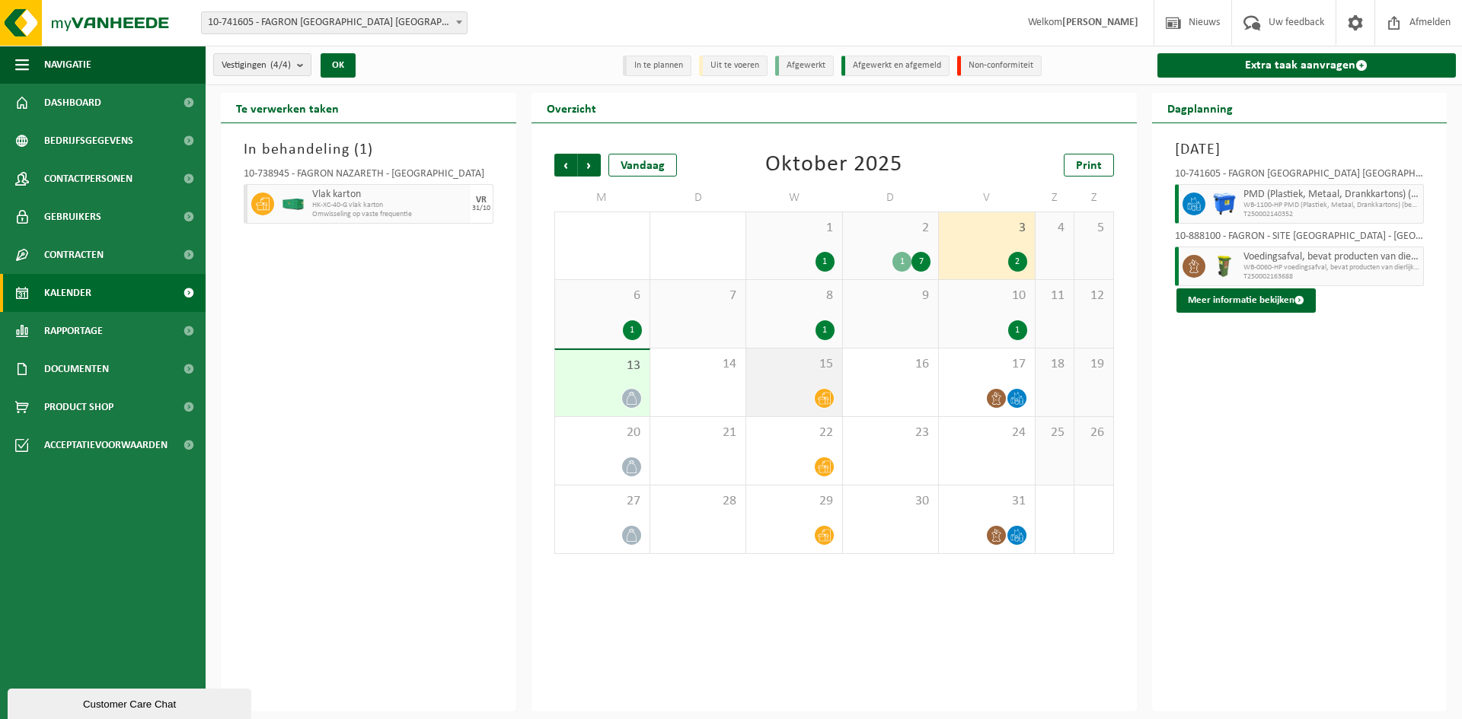
click at [777, 403] on div at bounding box center [794, 398] width 80 height 21
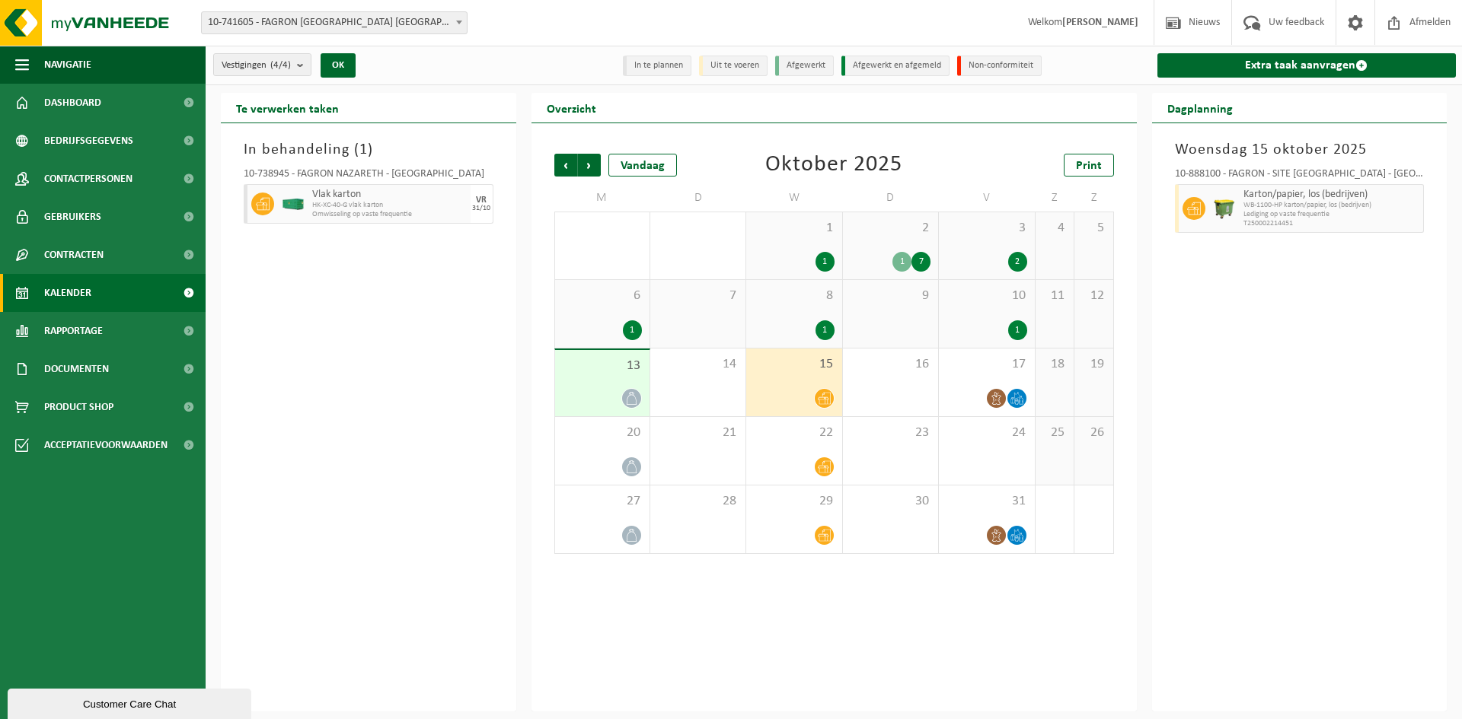
click at [971, 240] on div "3 2" at bounding box center [986, 245] width 95 height 67
